Goal: Understand process/instructions: Learn how to perform a task or action

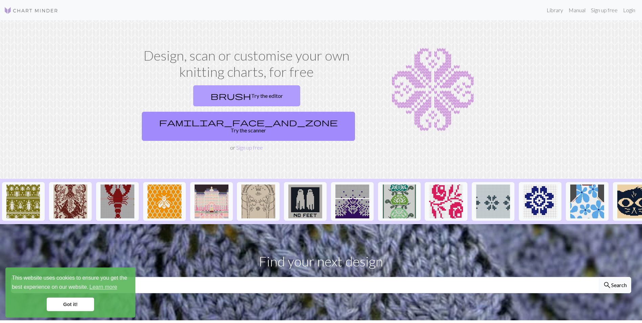
click at [198, 105] on link "brush Try the editor" at bounding box center [246, 95] width 107 height 21
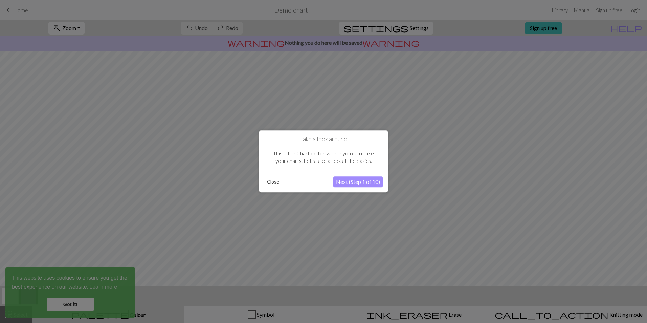
click at [368, 182] on button "Next (Step 1 of 10)" at bounding box center [357, 182] width 49 height 11
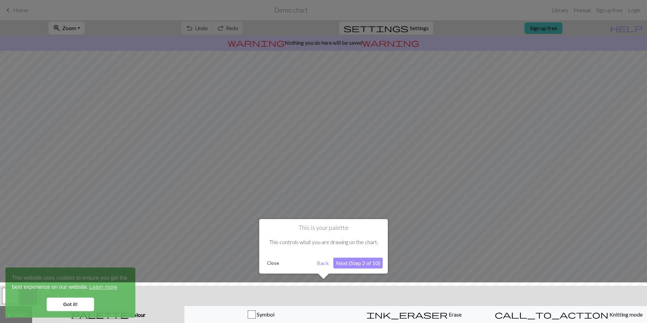
click at [573, 86] on div at bounding box center [323, 161] width 647 height 323
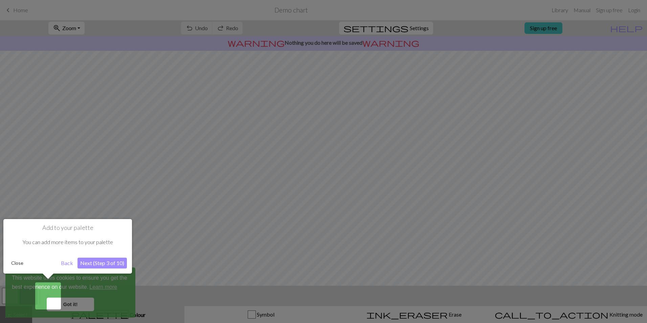
click at [420, 123] on div at bounding box center [323, 161] width 647 height 323
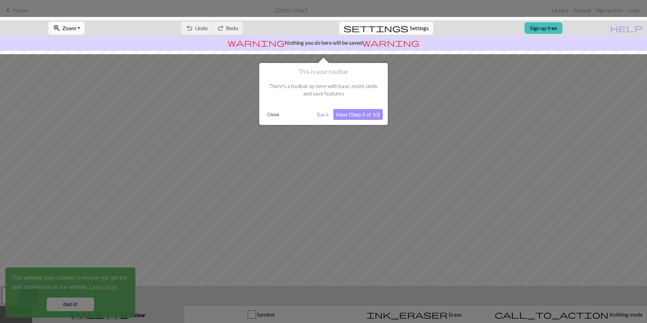
click at [419, 122] on div at bounding box center [323, 161] width 647 height 323
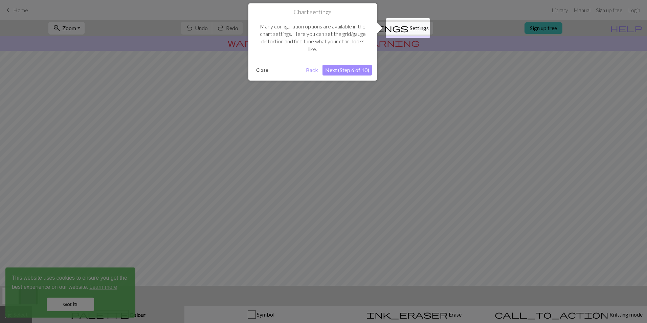
click at [418, 122] on div at bounding box center [323, 161] width 647 height 323
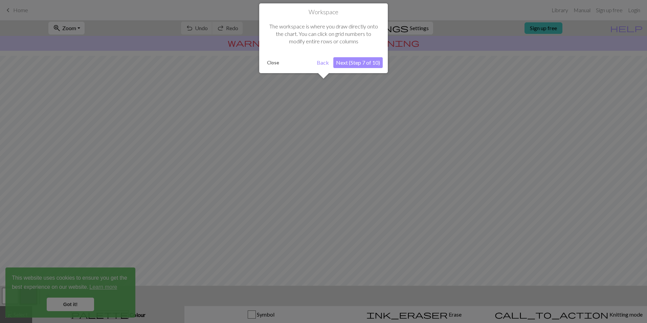
scroll to position [17, 0]
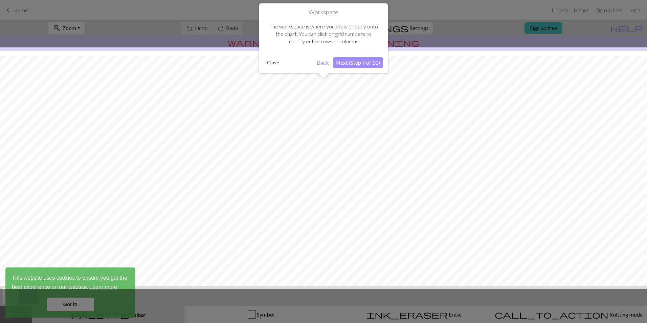
click at [505, 103] on div at bounding box center [324, 168] width 654 height 242
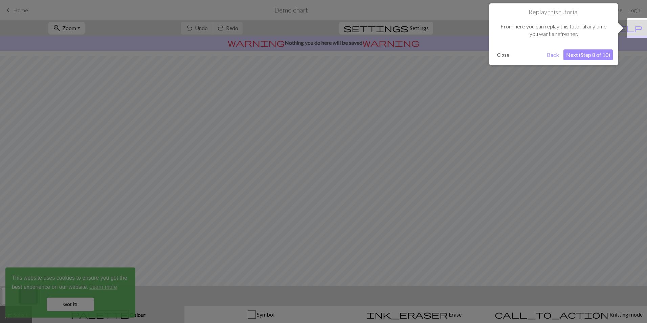
click at [505, 103] on div at bounding box center [323, 161] width 647 height 323
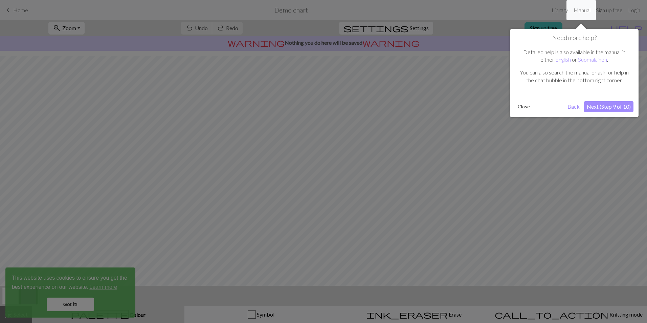
click at [504, 103] on div at bounding box center [323, 161] width 647 height 323
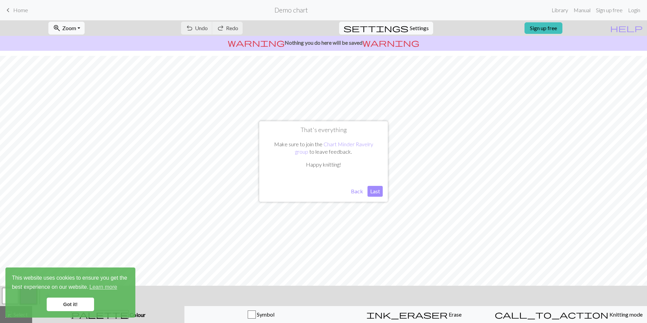
click at [375, 192] on button "Last" at bounding box center [375, 191] width 15 height 11
click at [580, 10] on link "Manual" at bounding box center [582, 10] width 22 height 14
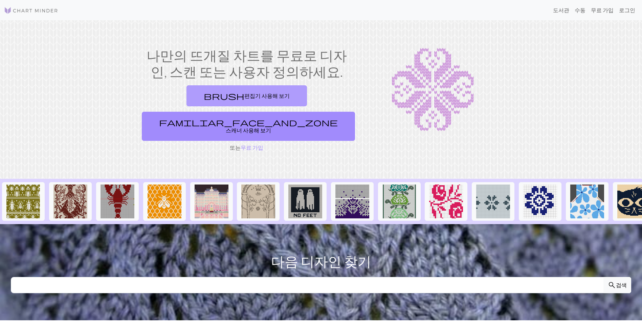
click at [204, 93] on span "brush" at bounding box center [224, 95] width 41 height 9
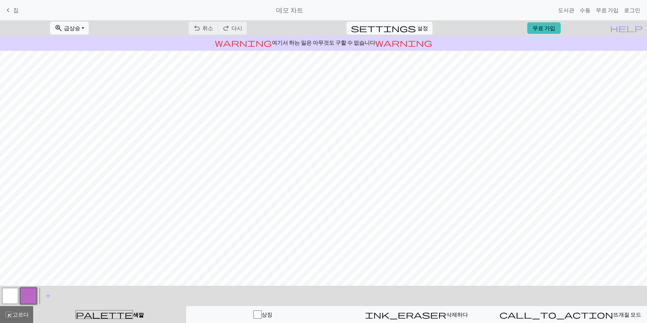
scroll to position [17, 0]
click at [240, 27] on div "undo 취소 Undo redo 다시 Redo" at bounding box center [218, 28] width 68 height 16
click at [307, 6] on form "데모 차트" at bounding box center [290, 9] width 532 height 13
click at [291, 12] on h2 "데모 차트" at bounding box center [289, 10] width 27 height 8
click at [300, 11] on h2 "데모 차트" at bounding box center [289, 10] width 27 height 8
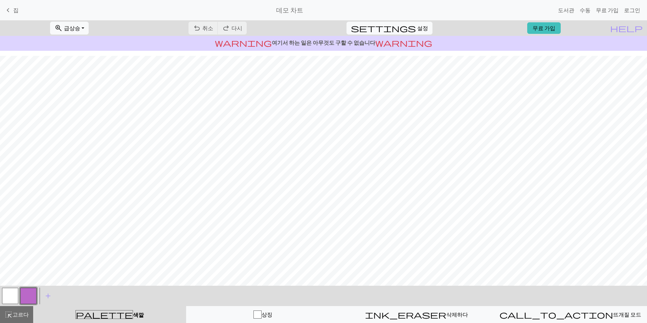
click at [300, 10] on h2 "데모 차트" at bounding box center [289, 10] width 27 height 8
click at [280, 12] on h2 "데모 차트" at bounding box center [289, 10] width 27 height 8
drag, startPoint x: 280, startPoint y: 12, endPoint x: 331, endPoint y: 11, distance: 50.4
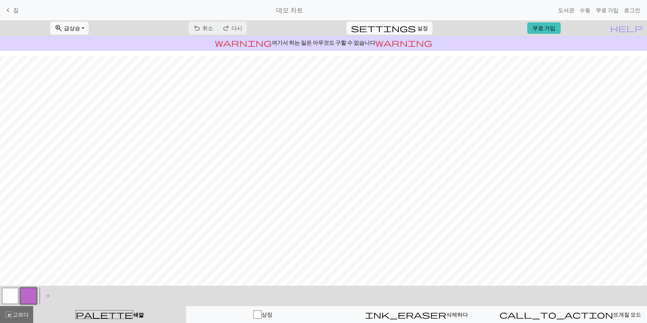
click at [331, 11] on form "데모 차트" at bounding box center [290, 9] width 532 height 13
click at [614, 317] on span "뜨개질 모드" at bounding box center [628, 314] width 28 height 6
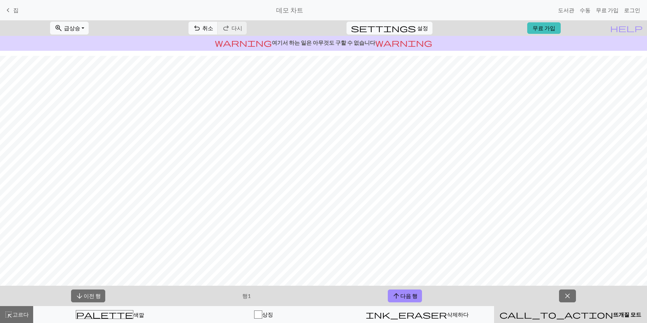
click at [242, 300] on p "행 1" at bounding box center [246, 296] width 8 height 8
click at [242, 295] on p "행 1" at bounding box center [246, 296] width 8 height 8
click at [84, 293] on font "이전 행" at bounding box center [92, 296] width 17 height 6
click at [404, 298] on font "다음 행" at bounding box center [409, 296] width 17 height 6
click at [403, 297] on font "다음 행" at bounding box center [409, 296] width 17 height 6
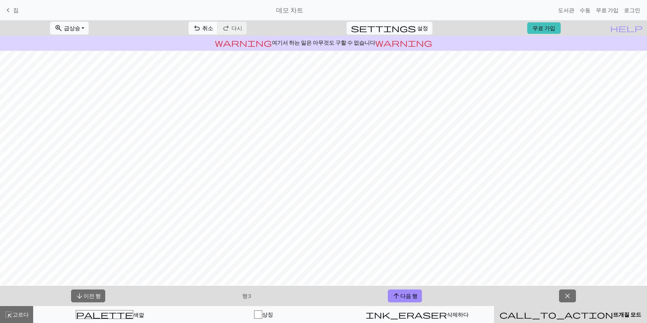
scroll to position [0, 0]
click at [12, 317] on span "highlight_alt" at bounding box center [8, 314] width 8 height 9
click at [10, 317] on span "highlight_alt" at bounding box center [8, 314] width 8 height 9
